Goal: Task Accomplishment & Management: Complete application form

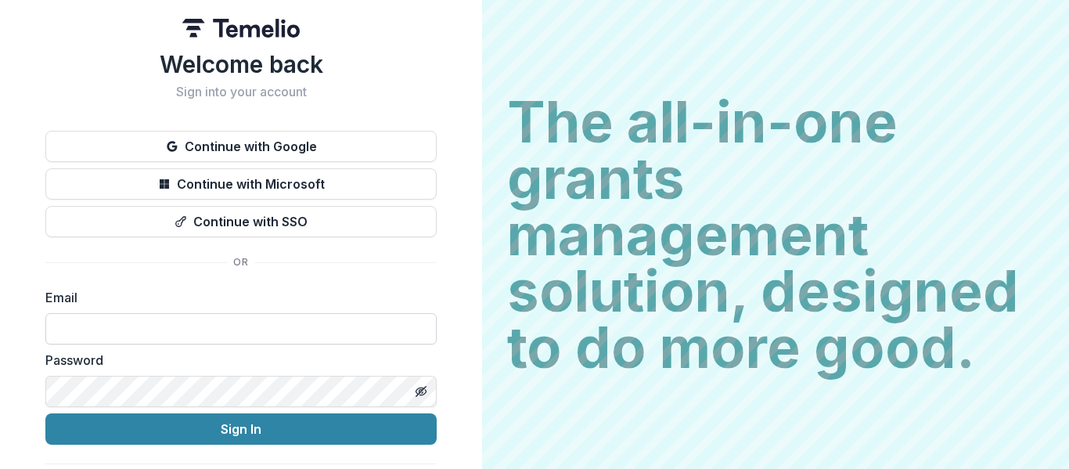
click at [204, 335] on input at bounding box center [240, 328] width 391 height 31
type input "**********"
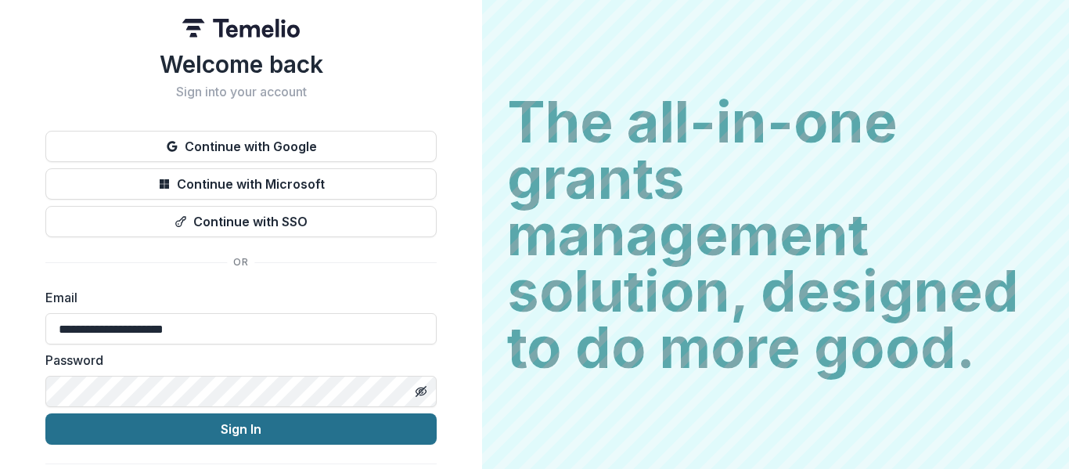
click at [240, 415] on button "Sign In" at bounding box center [240, 428] width 391 height 31
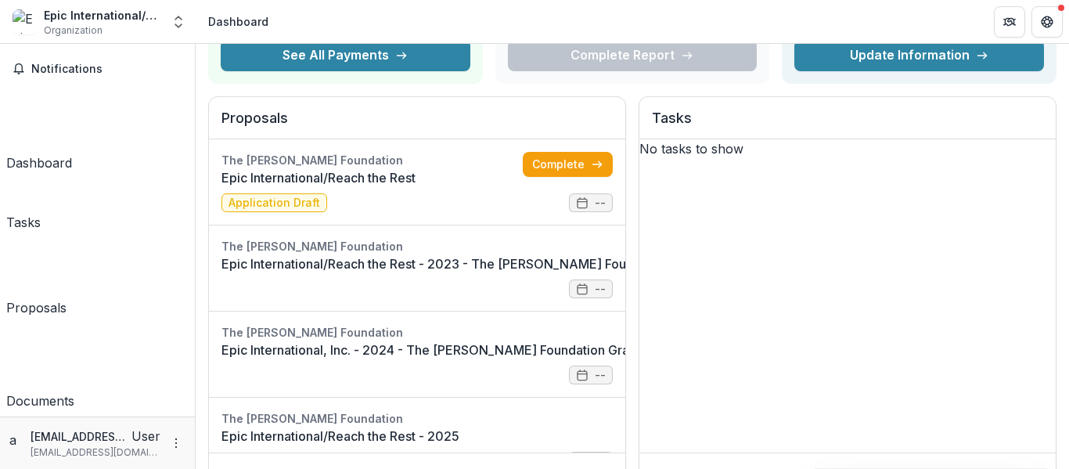
scroll to position [157, 0]
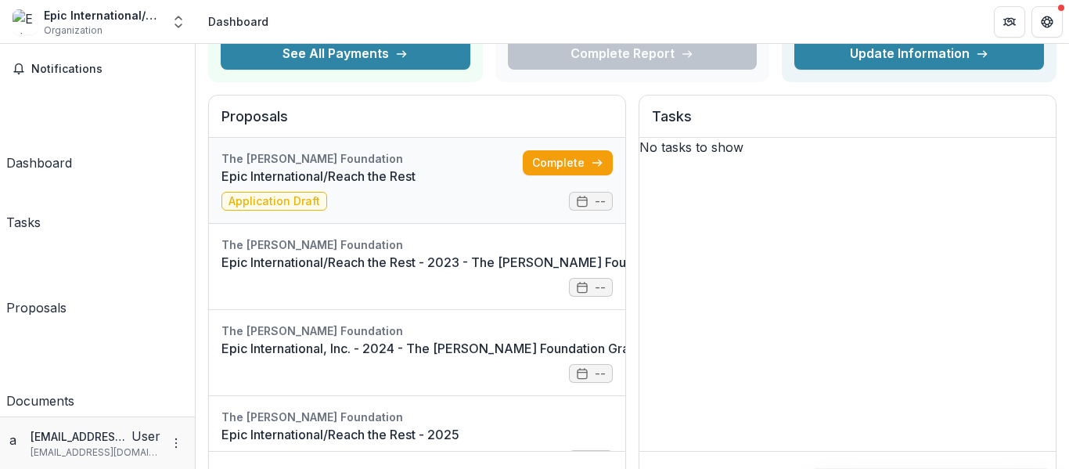
click at [259, 167] on link "Epic International/Reach the Rest" at bounding box center [372, 176] width 301 height 19
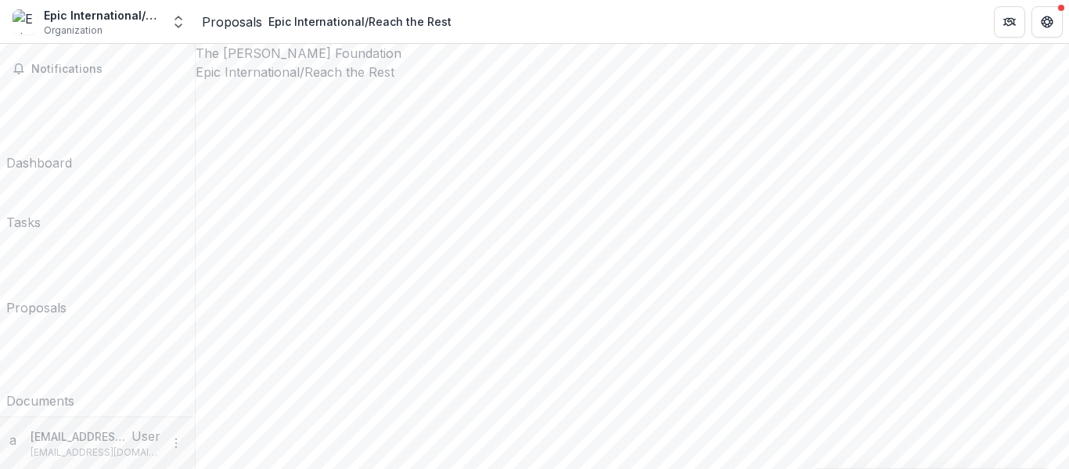
drag, startPoint x: 1064, startPoint y: 309, endPoint x: 1056, endPoint y: 303, distance: 10.0
drag, startPoint x: 672, startPoint y: 268, endPoint x: 226, endPoint y: 172, distance: 455.6
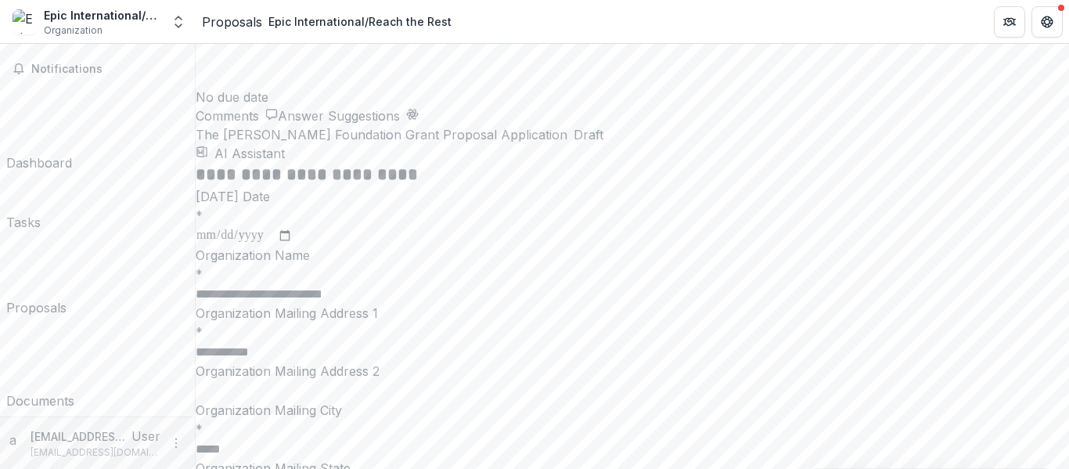
scroll to position [2604, 0]
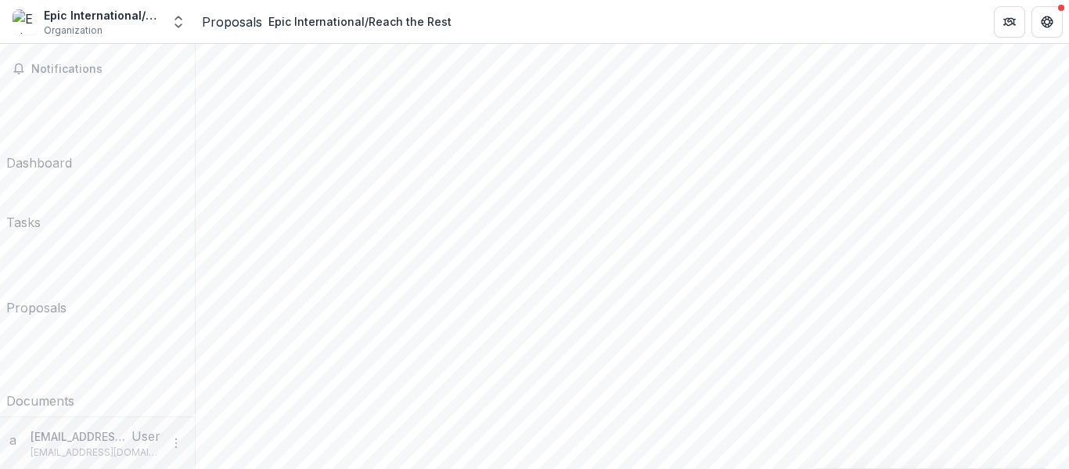
scroll to position [1688, 0]
drag, startPoint x: 660, startPoint y: 397, endPoint x: 256, endPoint y: 263, distance: 425.6
drag, startPoint x: 231, startPoint y: 260, endPoint x: 689, endPoint y: 411, distance: 482.3
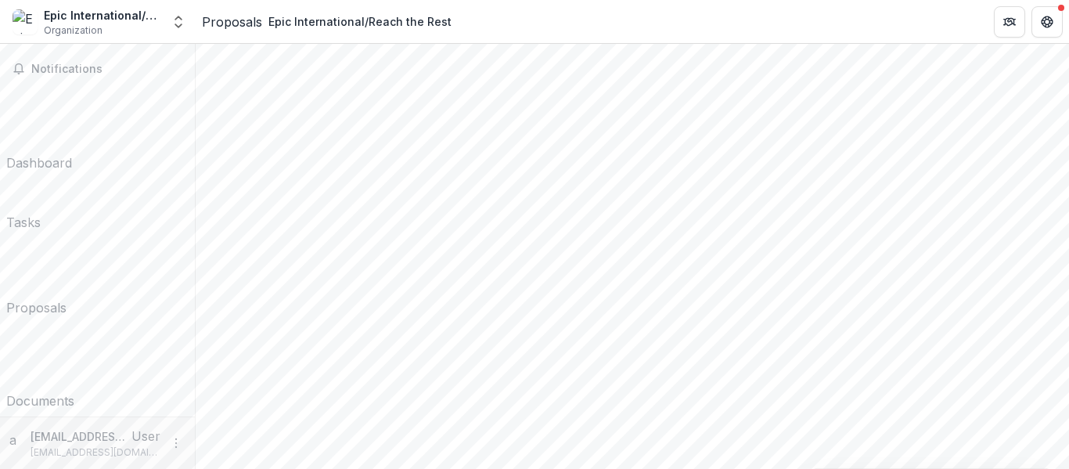
scroll to position [192, 0]
drag, startPoint x: 499, startPoint y: 218, endPoint x: 199, endPoint y: 225, distance: 299.9
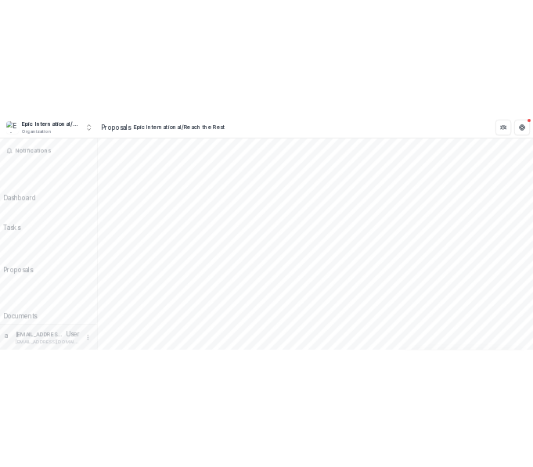
scroll to position [2114, 0]
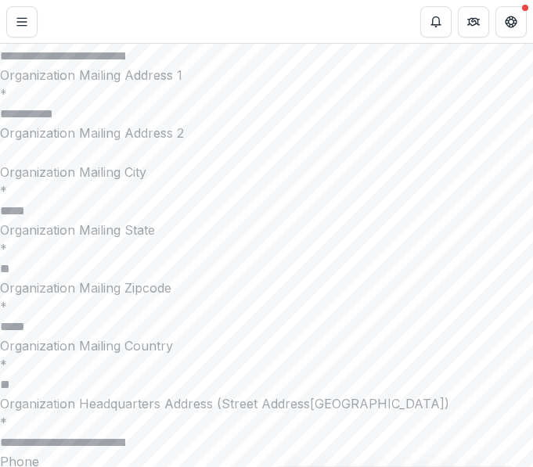
scroll to position [1827, 0]
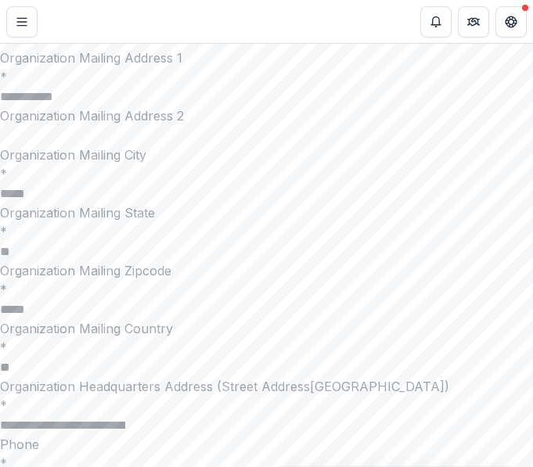
drag, startPoint x: 468, startPoint y: 361, endPoint x: 16, endPoint y: 179, distance: 487.2
drag, startPoint x: 24, startPoint y: 168, endPoint x: 573, endPoint y: 388, distance: 591.3
click at [533, 388] on html "**********" at bounding box center [266, 233] width 533 height 467
drag, startPoint x: 89, startPoint y: 243, endPoint x: 18, endPoint y: 164, distance: 106.4
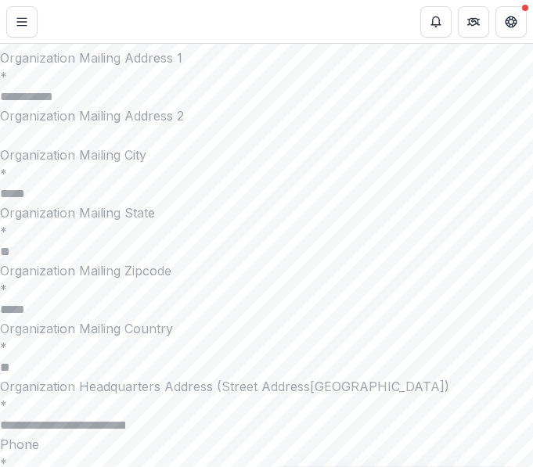
drag, startPoint x: 461, startPoint y: 222, endPoint x: 14, endPoint y: 153, distance: 452.3
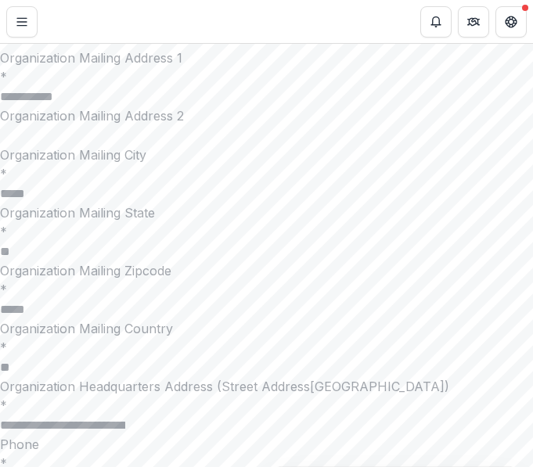
copy p "**********"
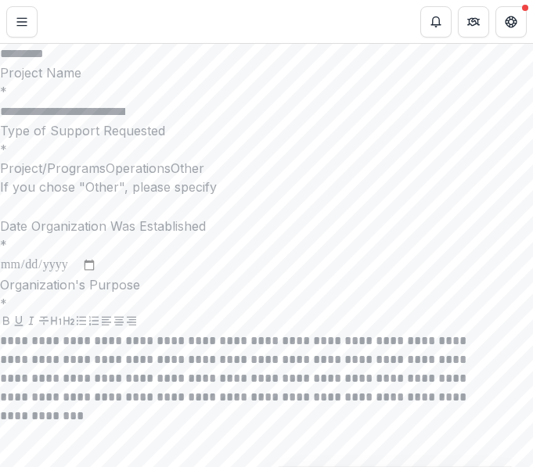
scroll to position [2657, 0]
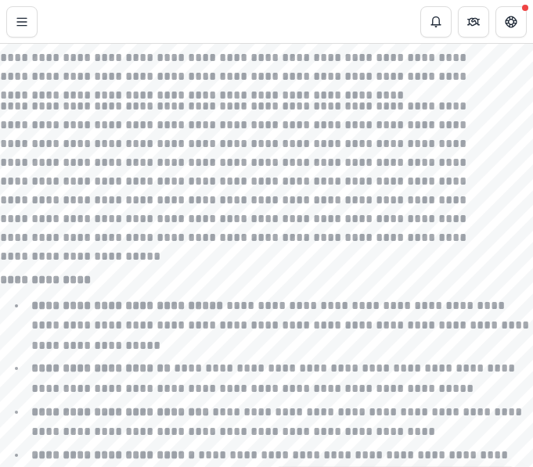
scroll to position [1794, 0]
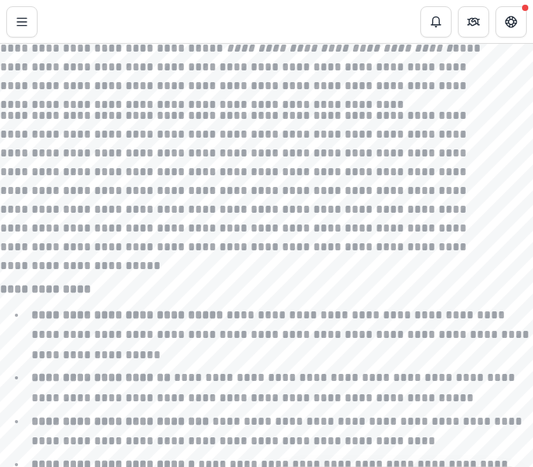
drag, startPoint x: 463, startPoint y: 354, endPoint x: 11, endPoint y: 183, distance: 482.9
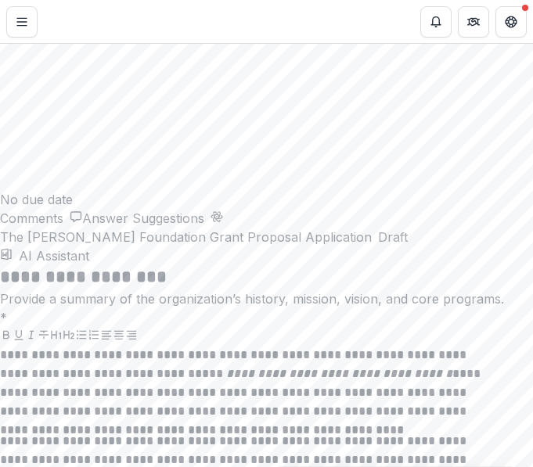
scroll to position [1450, 0]
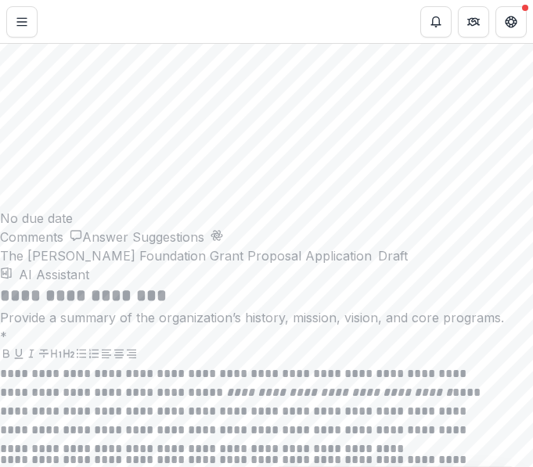
drag, startPoint x: 101, startPoint y: 396, endPoint x: 16, endPoint y: 214, distance: 201.1
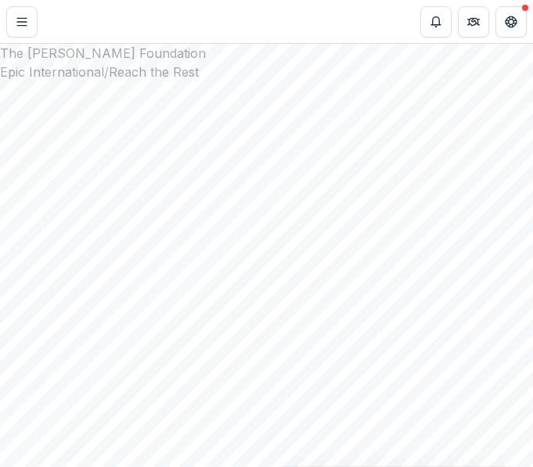
scroll to position [933, 0]
